Goal: Task Accomplishment & Management: Use online tool/utility

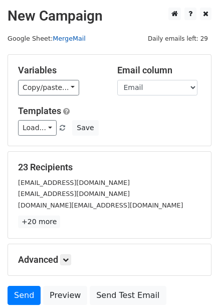
click at [73, 37] on link "MergeMail" at bounding box center [69, 39] width 33 height 8
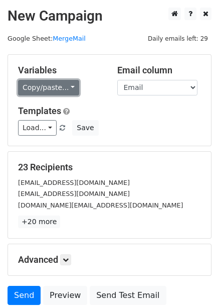
click at [71, 90] on link "Copy/paste..." at bounding box center [48, 88] width 61 height 16
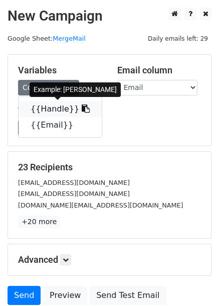
click at [62, 102] on link "{{Handle}}" at bounding box center [60, 109] width 83 height 16
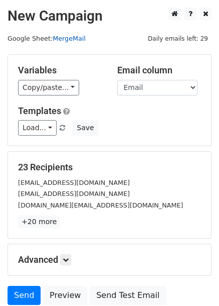
click at [81, 36] on link "MergeMail" at bounding box center [69, 39] width 33 height 8
click at [70, 37] on link "MergeMail" at bounding box center [69, 39] width 33 height 8
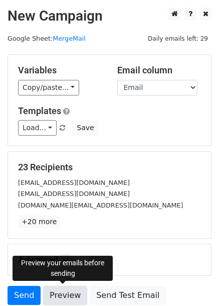
click at [68, 291] on link "Preview" at bounding box center [65, 295] width 44 height 19
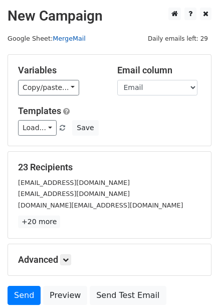
click at [71, 37] on link "MergeMail" at bounding box center [69, 39] width 33 height 8
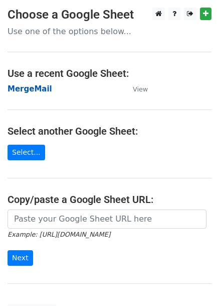
click at [36, 87] on strong "MergeMail" at bounding box center [30, 88] width 45 height 9
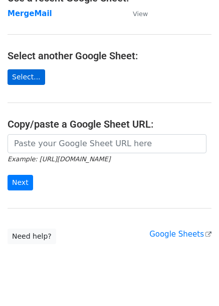
scroll to position [91, 0]
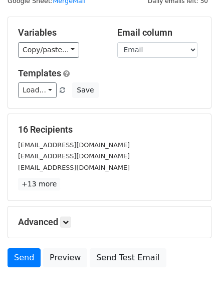
scroll to position [50, 0]
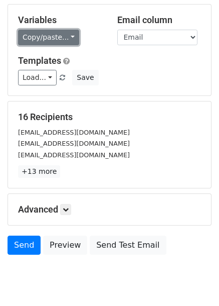
click at [62, 39] on link "Copy/paste..." at bounding box center [48, 38] width 61 height 16
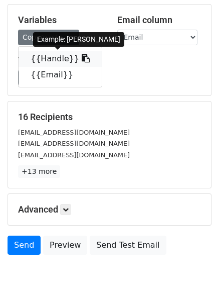
click at [47, 58] on link "{{Handle}}" at bounding box center [60, 59] width 83 height 16
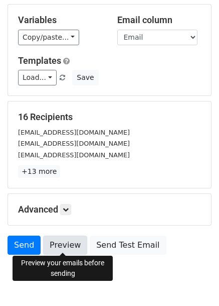
click at [68, 242] on link "Preview" at bounding box center [65, 245] width 44 height 19
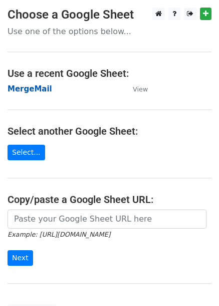
click at [41, 88] on strong "MergeMail" at bounding box center [30, 88] width 45 height 9
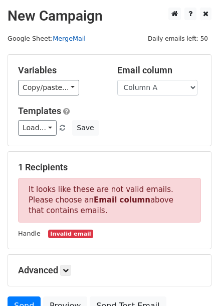
click at [69, 38] on link "MergeMail" at bounding box center [69, 39] width 33 height 8
click at [63, 36] on link "MergeMail" at bounding box center [69, 39] width 33 height 8
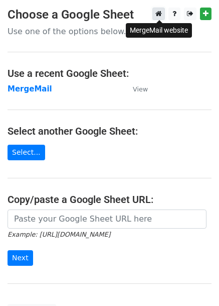
click at [161, 11] on icon at bounding box center [159, 13] width 7 height 7
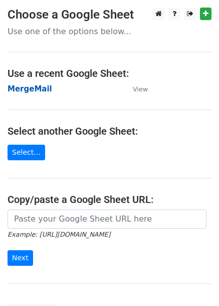
click at [38, 88] on strong "MergeMail" at bounding box center [30, 88] width 45 height 9
click at [40, 88] on strong "MergeMail" at bounding box center [30, 88] width 45 height 9
click at [41, 84] on strong "MergeMail" at bounding box center [30, 88] width 45 height 9
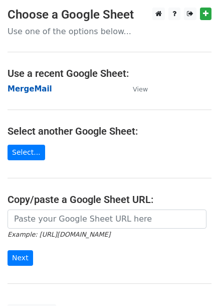
click at [41, 84] on strong "MergeMail" at bounding box center [30, 88] width 45 height 9
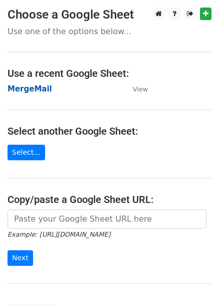
click at [41, 84] on strong "MergeMail" at bounding box center [30, 88] width 45 height 9
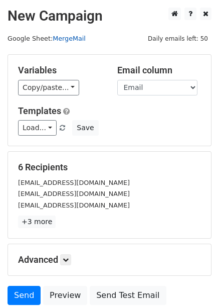
click at [80, 36] on link "MergeMail" at bounding box center [69, 39] width 33 height 8
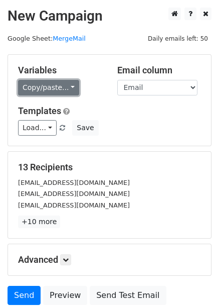
click at [66, 87] on link "Copy/paste..." at bounding box center [48, 88] width 61 height 16
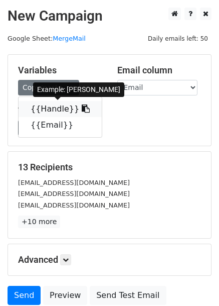
click at [43, 112] on link "{{Handle}}" at bounding box center [60, 109] width 83 height 16
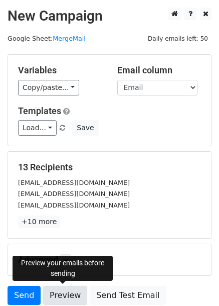
click at [62, 295] on link "Preview" at bounding box center [65, 295] width 44 height 19
click at [55, 295] on link "Preview" at bounding box center [65, 295] width 44 height 19
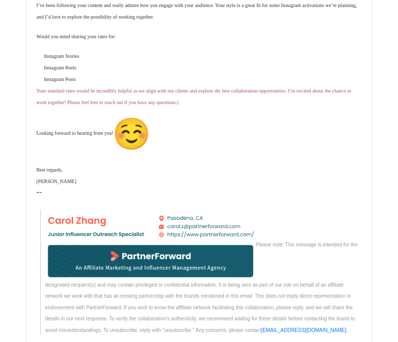
scroll to position [251, 0]
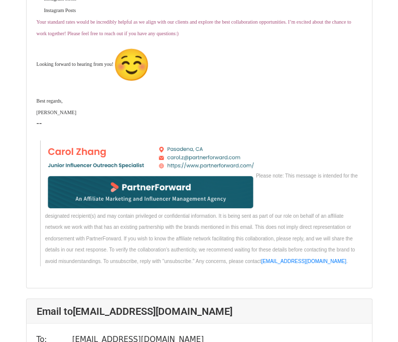
scroll to position [402, 0]
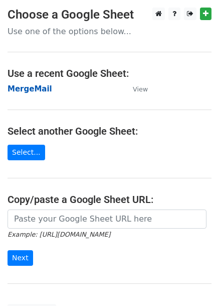
click at [43, 88] on strong "MergeMail" at bounding box center [30, 88] width 45 height 9
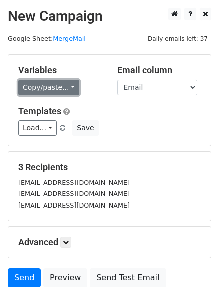
click at [48, 85] on link "Copy/paste..." at bounding box center [48, 88] width 61 height 16
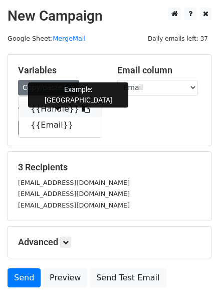
click at [53, 113] on link "{{Handle}}" at bounding box center [60, 109] width 83 height 16
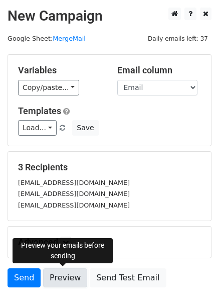
click at [60, 273] on link "Preview" at bounding box center [65, 277] width 44 height 19
click at [55, 270] on link "Preview" at bounding box center [65, 277] width 44 height 19
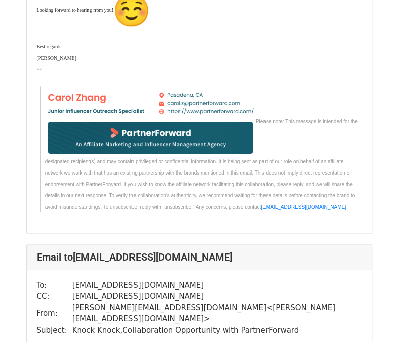
scroll to position [402, 0]
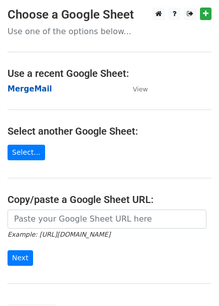
click at [31, 88] on strong "MergeMail" at bounding box center [30, 88] width 45 height 9
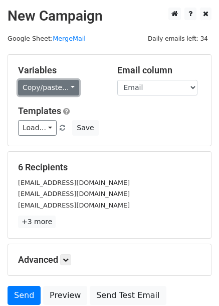
click at [48, 82] on link "Copy/paste..." at bounding box center [48, 88] width 61 height 16
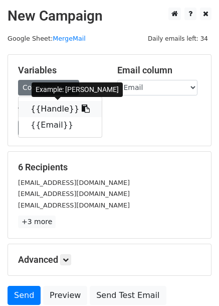
click at [44, 107] on link "{{Handle}}" at bounding box center [60, 109] width 83 height 16
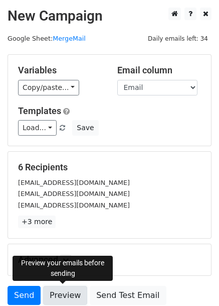
click at [68, 294] on link "Preview" at bounding box center [65, 295] width 44 height 19
